Goal: Task Accomplishment & Management: Use online tool/utility

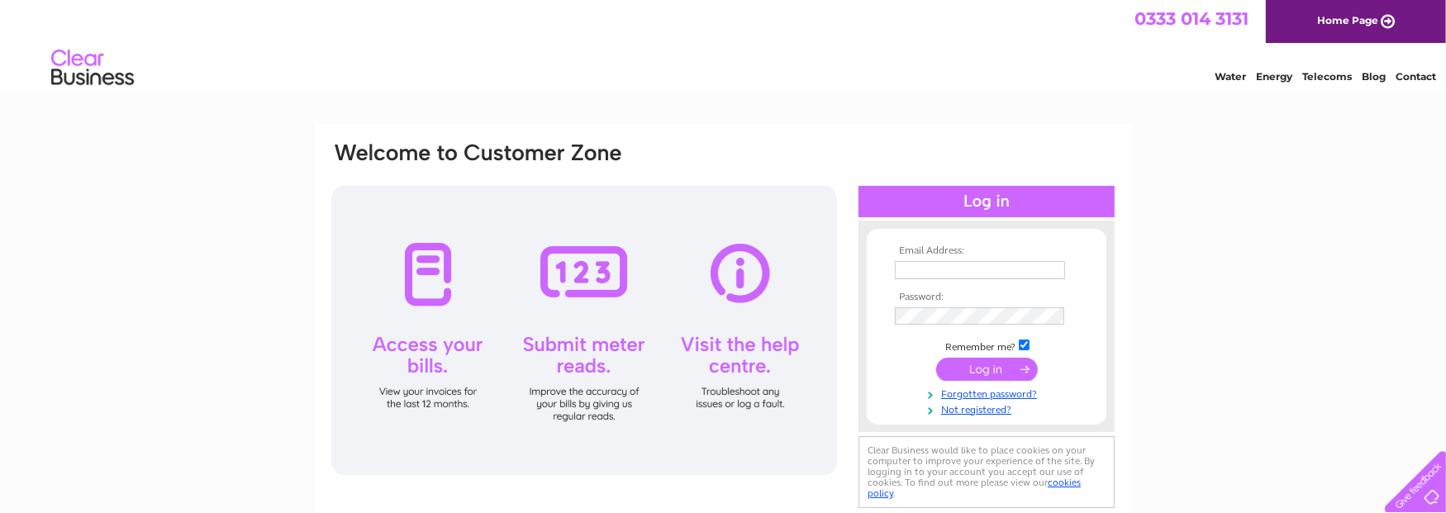
type input "[PERSON_NAME][EMAIL_ADDRESS][DOMAIN_NAME]"
click at [1005, 366] on input "submit" at bounding box center [987, 369] width 102 height 23
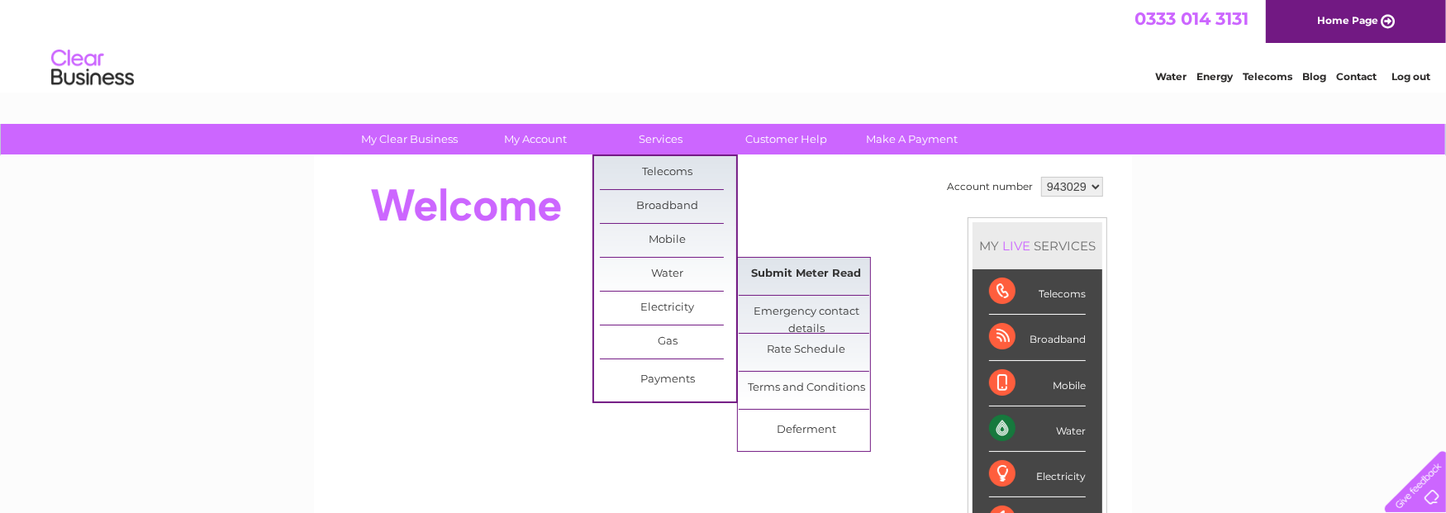
click at [774, 272] on link "Submit Meter Read" at bounding box center [807, 274] width 136 height 33
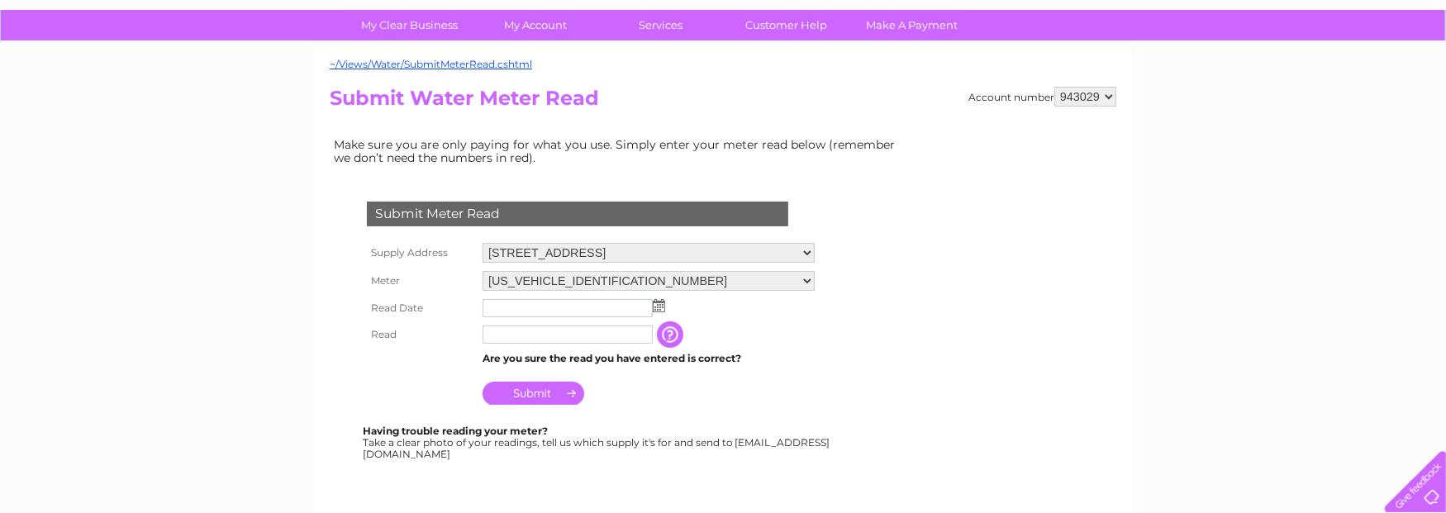
scroll to position [165, 0]
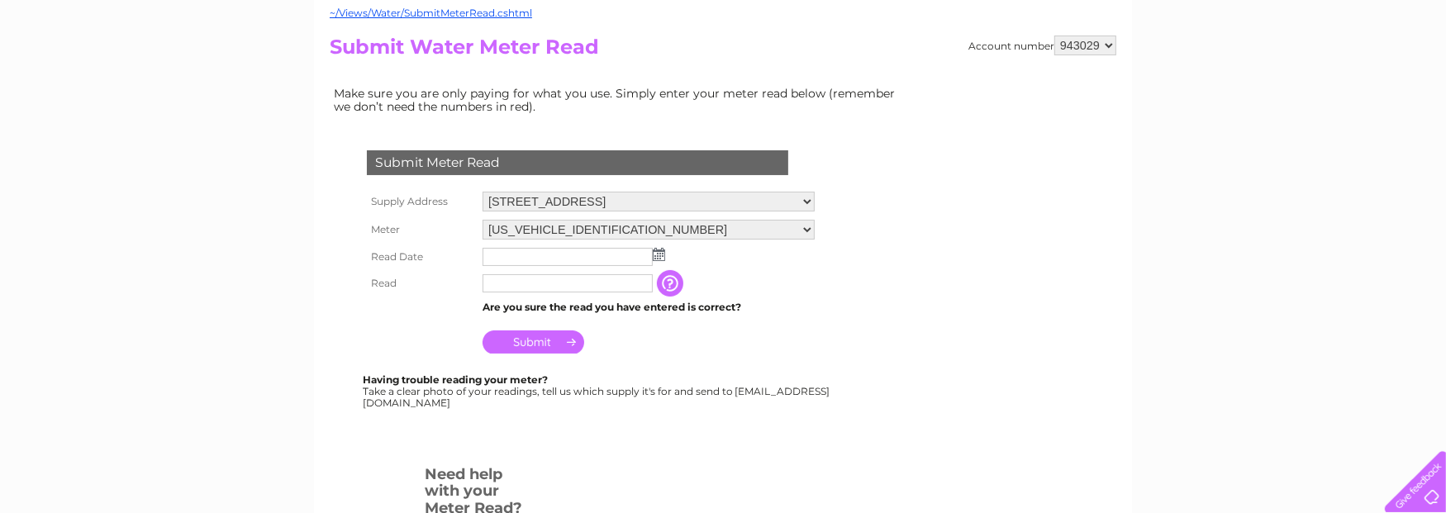
click at [662, 250] on img at bounding box center [659, 254] width 12 height 13
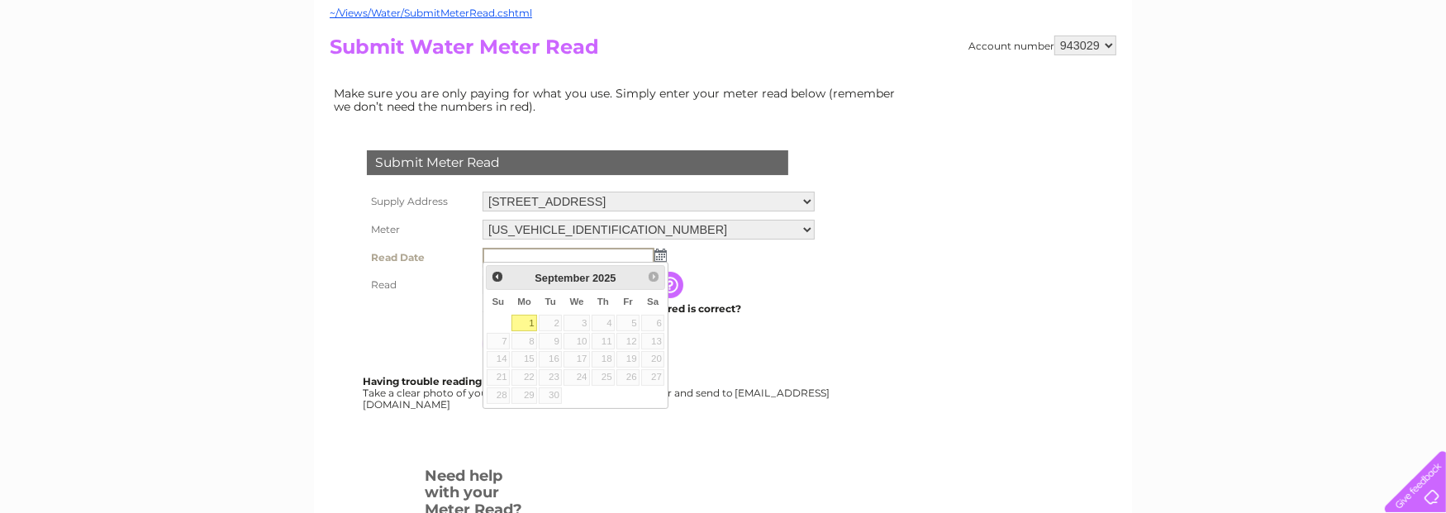
click at [517, 317] on link "1" at bounding box center [524, 323] width 26 height 17
type input "2025/09/01"
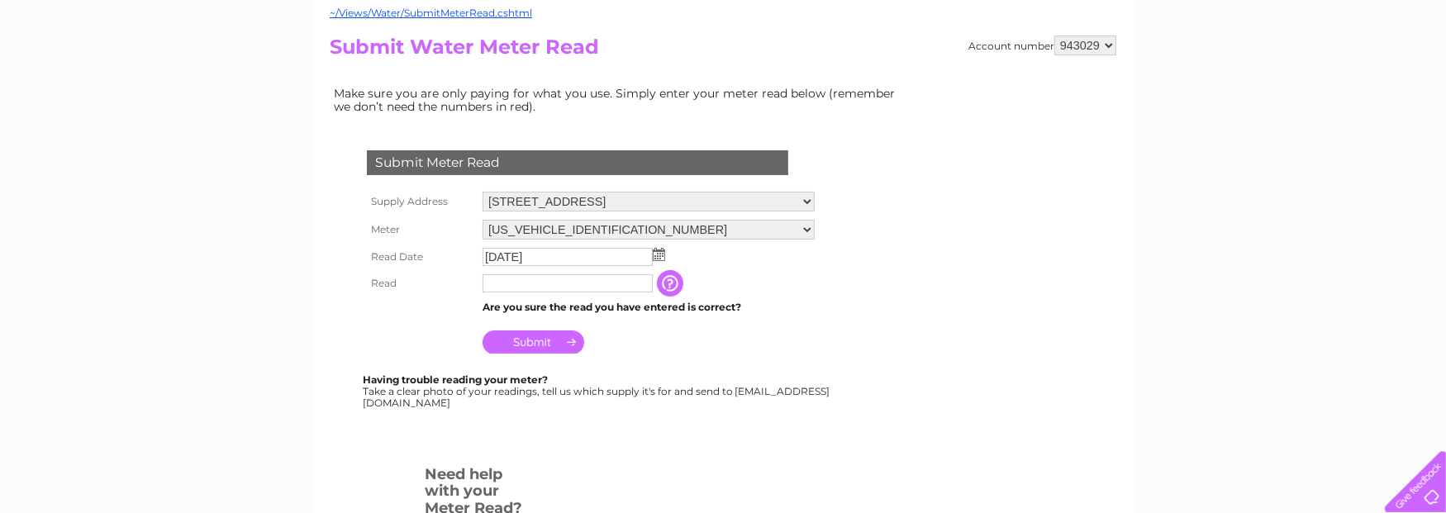
click at [548, 288] on td at bounding box center [567, 283] width 178 height 26
click at [620, 278] on input "text" at bounding box center [567, 283] width 170 height 18
click at [666, 283] on input "button" at bounding box center [673, 284] width 30 height 26
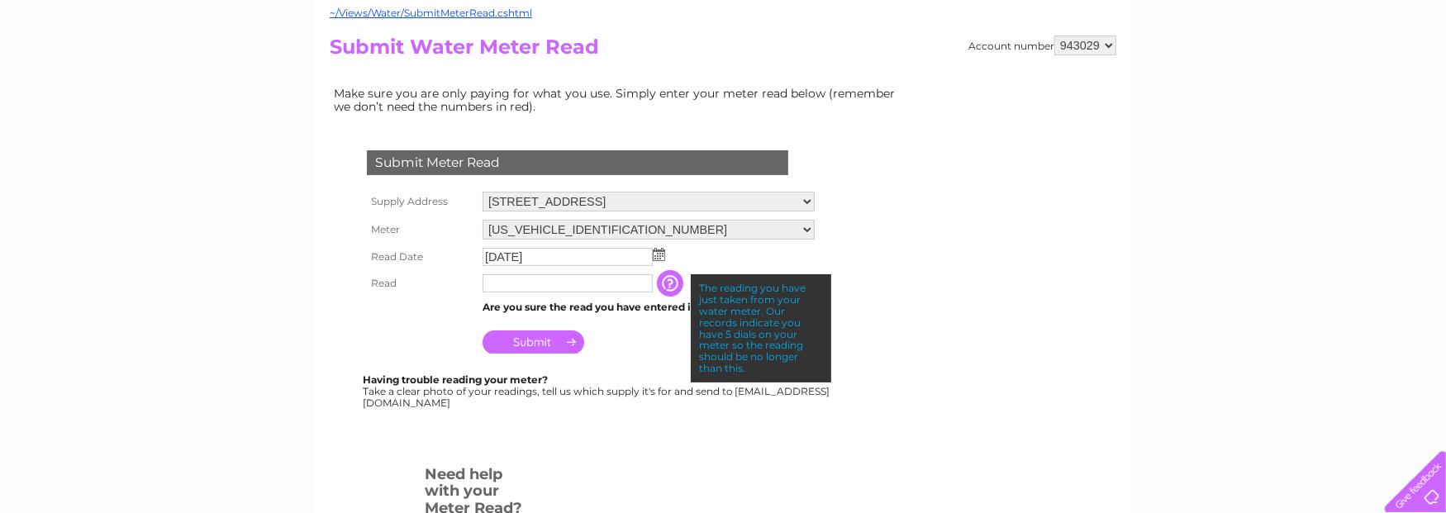
click at [615, 282] on input "text" at bounding box center [567, 283] width 170 height 18
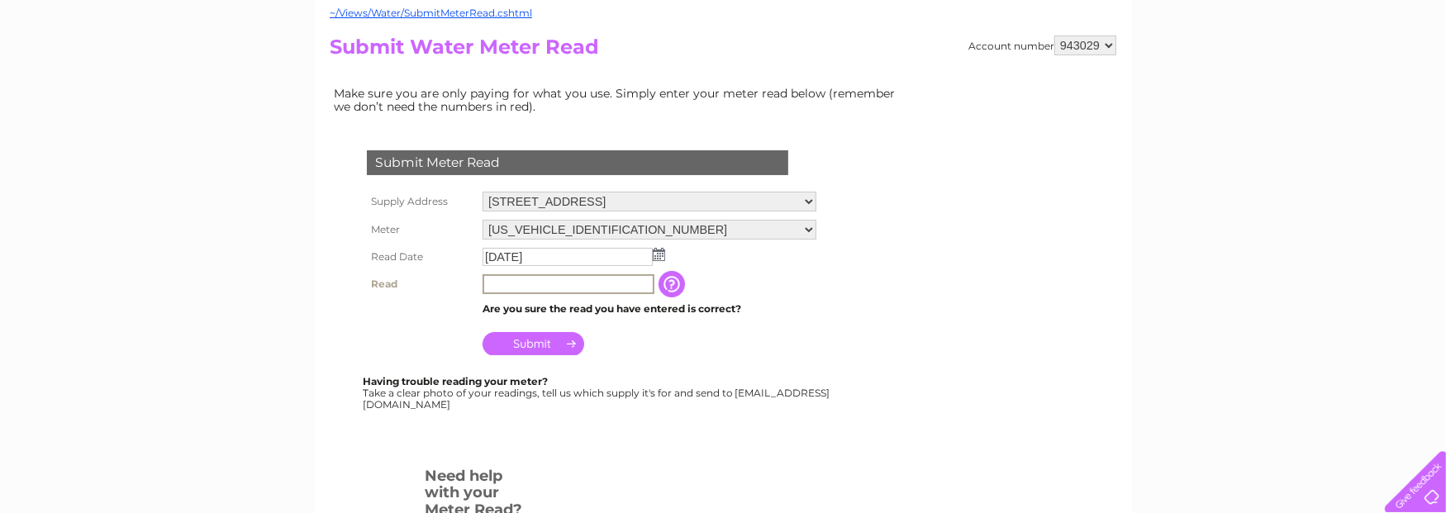
click at [568, 282] on input "text" at bounding box center [568, 284] width 172 height 20
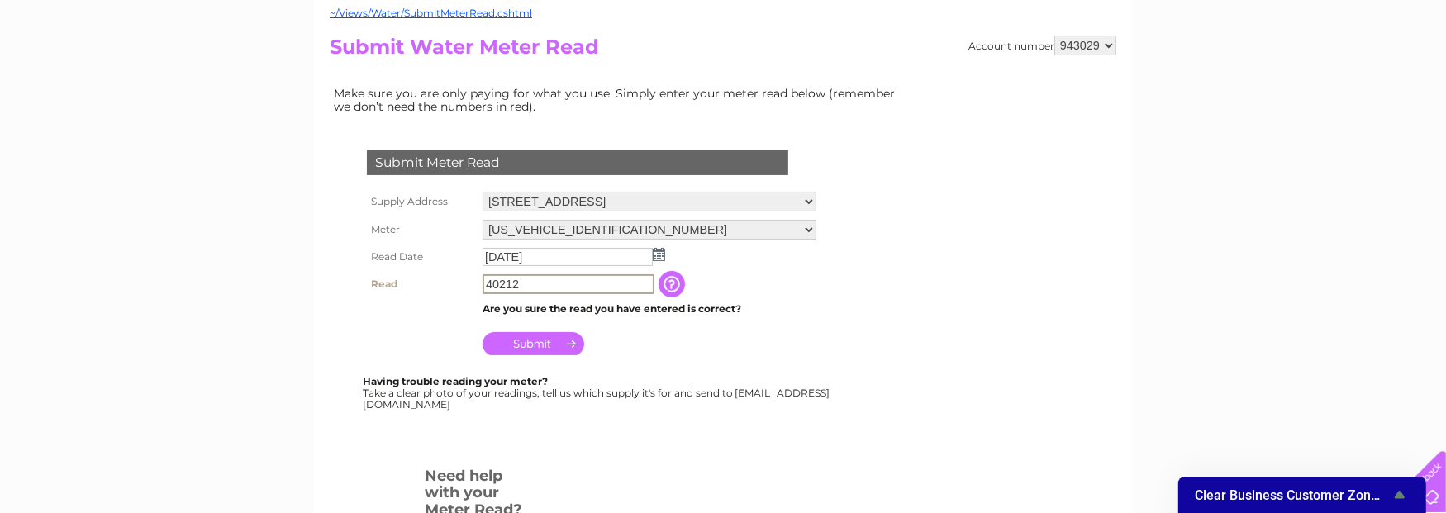
type input "40212"
click at [677, 276] on input "button" at bounding box center [673, 284] width 30 height 26
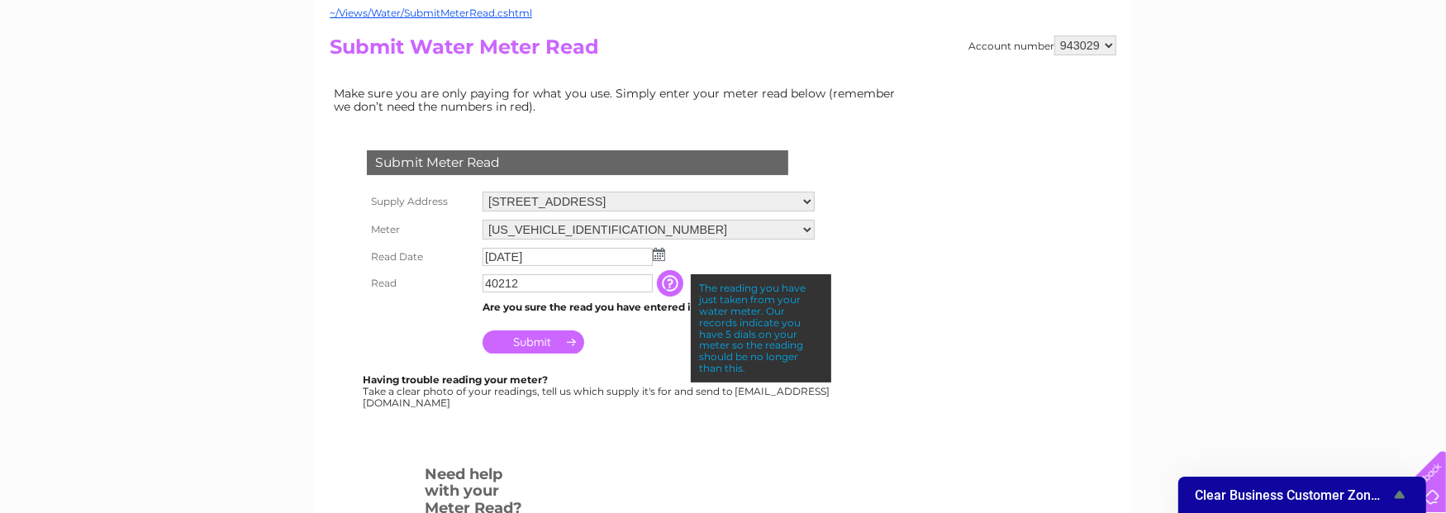
drag, startPoint x: 613, startPoint y: 333, endPoint x: 584, endPoint y: 315, distance: 34.2
click at [613, 333] on td "Submit" at bounding box center [648, 338] width 340 height 40
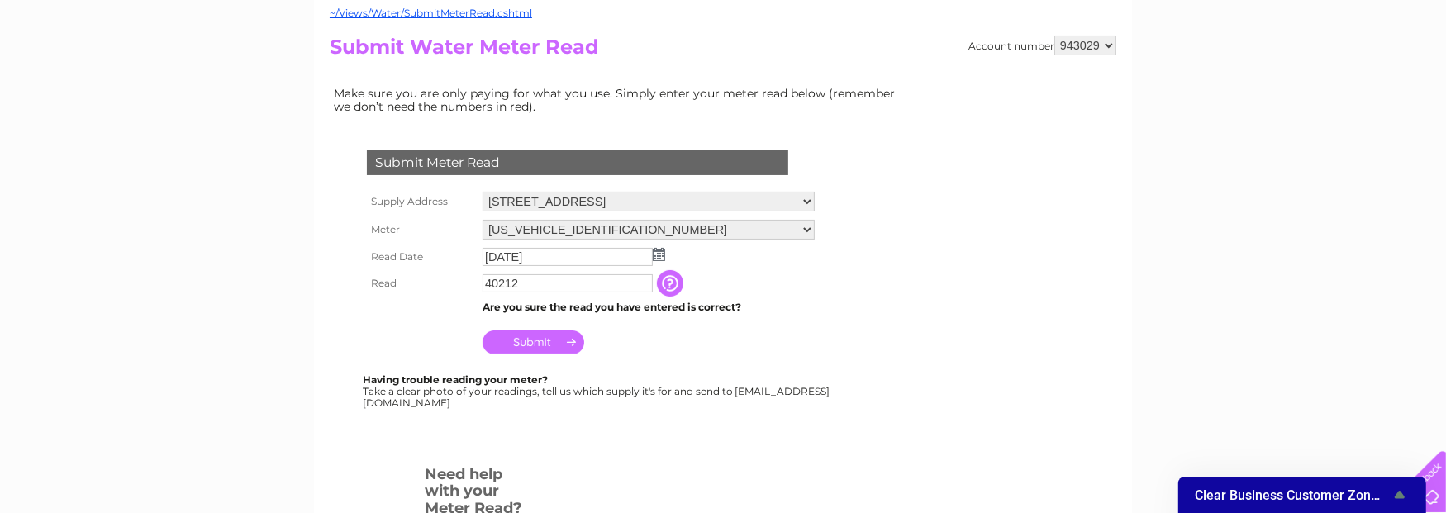
click at [541, 335] on input "Submit" at bounding box center [533, 341] width 102 height 23
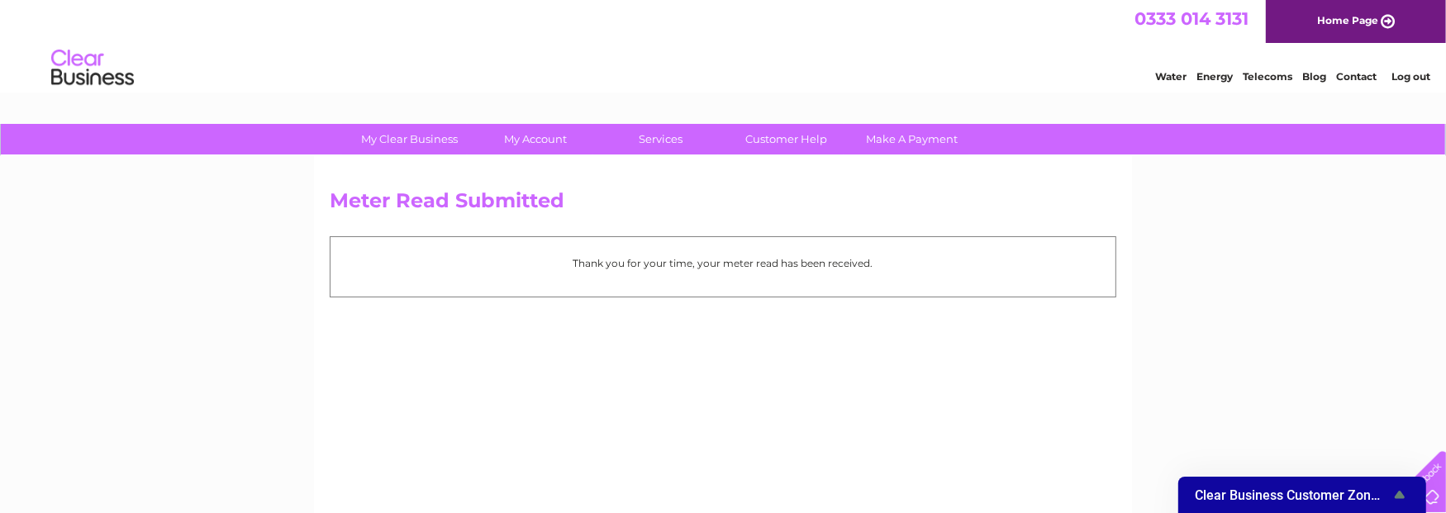
click at [1400, 85] on li "Log out" at bounding box center [1411, 76] width 50 height 21
click at [1386, 78] on li "Log out" at bounding box center [1411, 76] width 50 height 21
click at [1400, 81] on link "Log out" at bounding box center [1411, 76] width 39 height 12
